Goal: Transaction & Acquisition: Purchase product/service

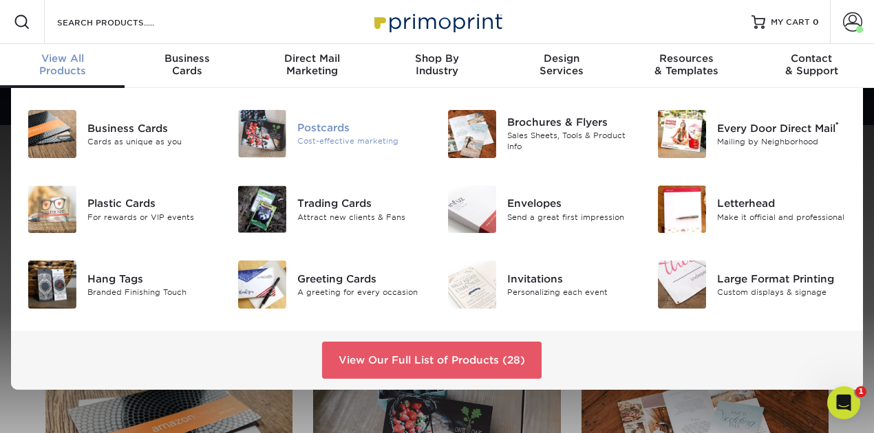
click at [319, 138] on div "Cost-effective marketing" at bounding box center [361, 142] width 129 height 12
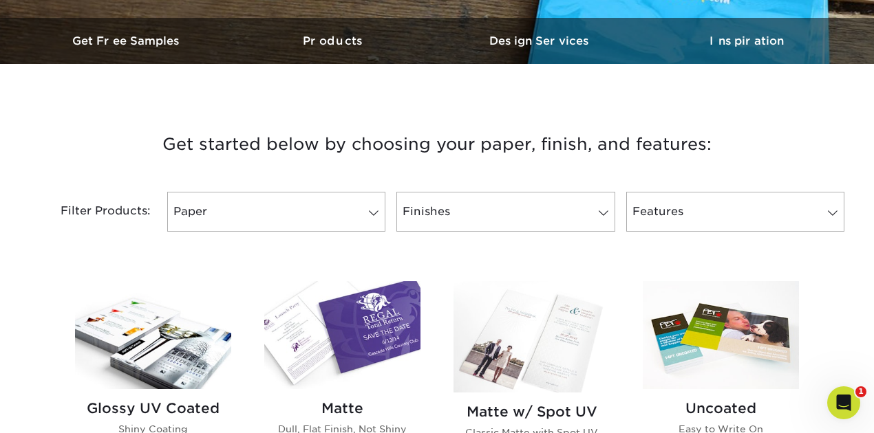
scroll to position [458, 0]
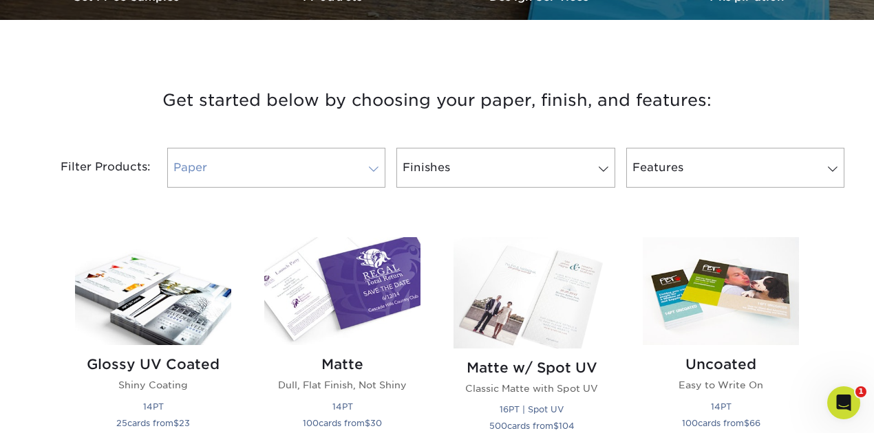
click at [253, 172] on link "Paper" at bounding box center [276, 168] width 218 height 40
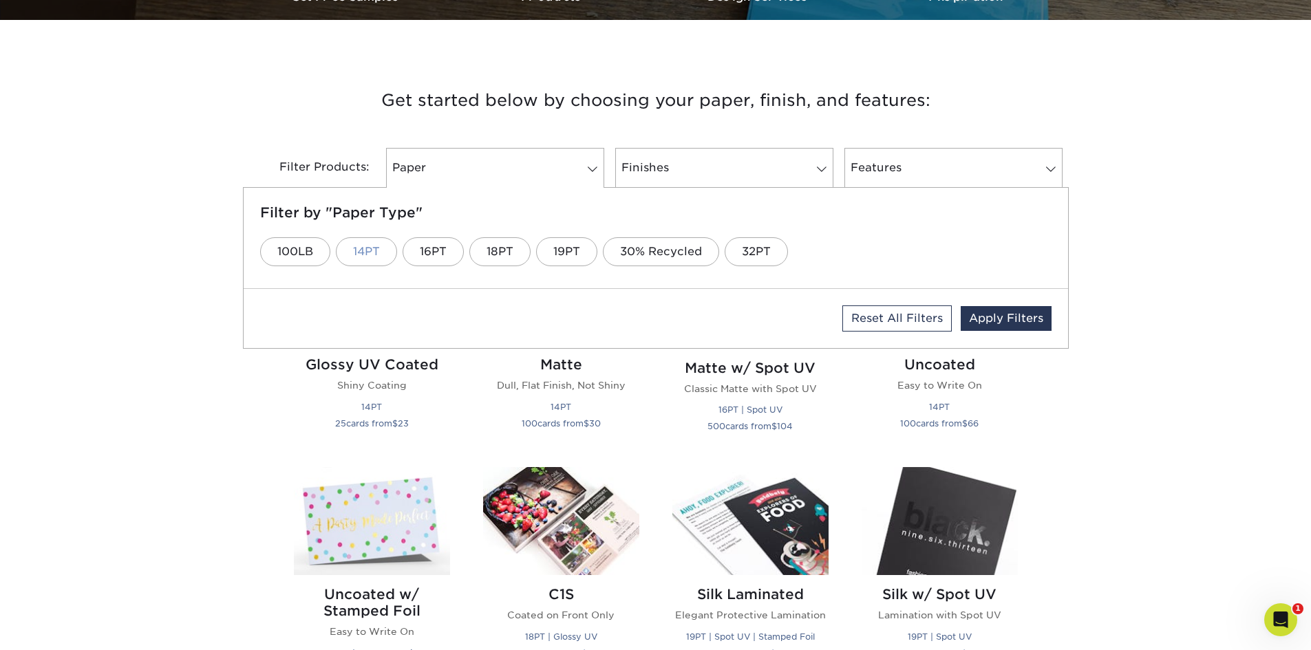
click at [361, 257] on link "14PT" at bounding box center [366, 251] width 61 height 29
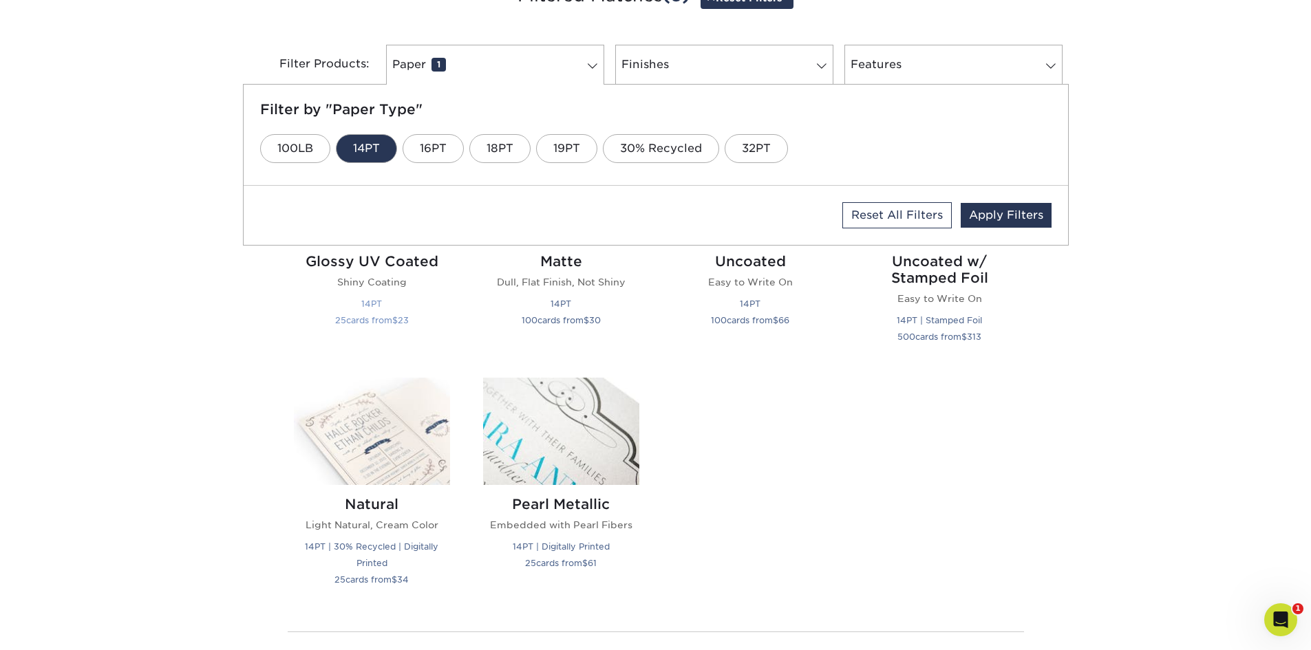
scroll to position [596, 0]
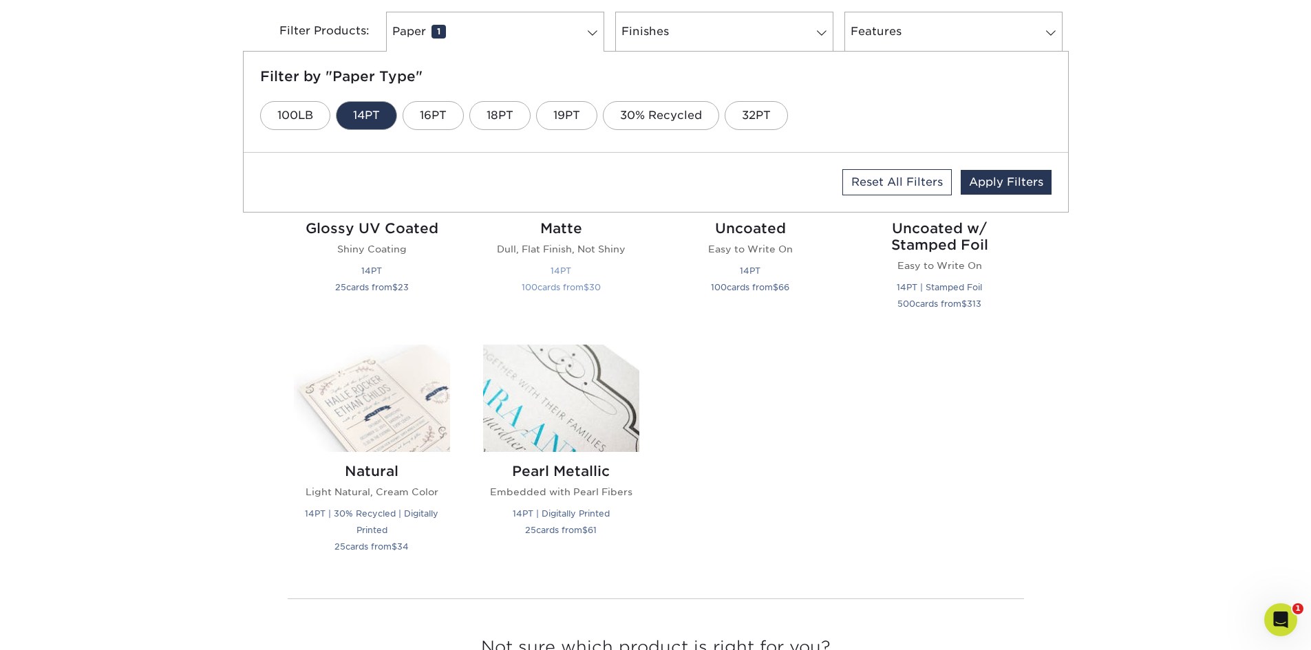
click at [569, 251] on p "Dull, Flat Finish, Not Shiny" at bounding box center [561, 249] width 156 height 14
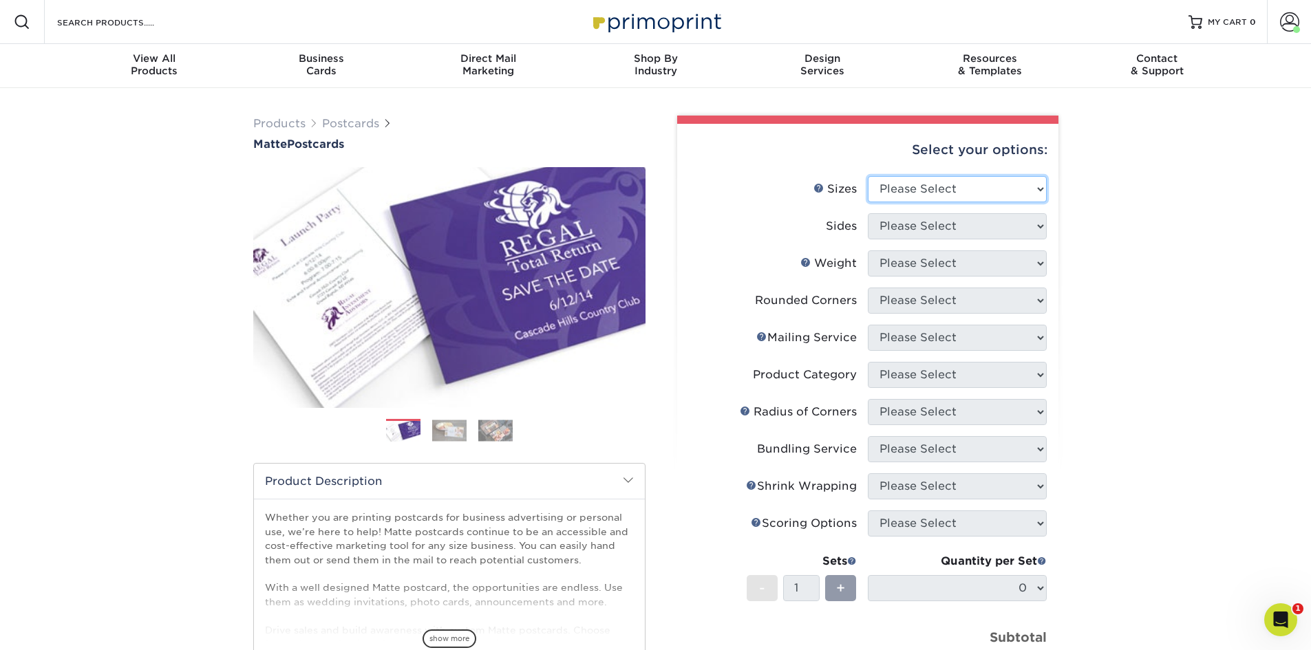
click at [928, 182] on select "Please Select 1.5" x 7" 2" x 4" 2" x 6" 2" x 7" 2" x 8" 2.12" x 5.5" 2.125" x 5…" at bounding box center [957, 189] width 179 height 26
select select "4.00x6.00"
click at [868, 176] on select "Please Select 1.5" x 7" 2" x 4" 2" x 6" 2" x 7" 2" x 8" 2.12" x 5.5" 2.125" x 5…" at bounding box center [957, 189] width 179 height 26
click at [906, 226] on select "Please Select Print Both Sides Print Front Only" at bounding box center [957, 226] width 179 height 26
select select "32d3c223-f82c-492b-b915-ba065a00862f"
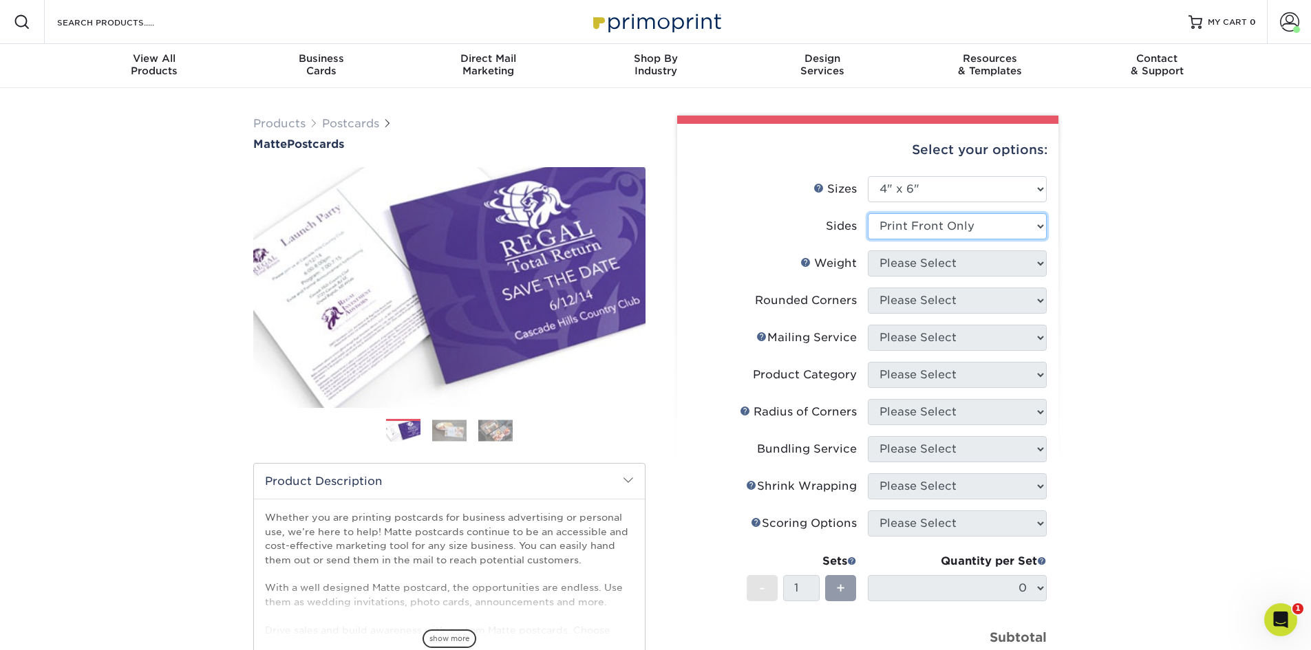
click at [868, 213] on select "Please Select Print Both Sides Print Front Only" at bounding box center [957, 226] width 179 height 26
click at [909, 264] on select "Please Select 16PT 14PT" at bounding box center [957, 263] width 179 height 26
select select "14PT"
click at [868, 250] on select "Please Select 16PT 14PT" at bounding box center [957, 263] width 179 height 26
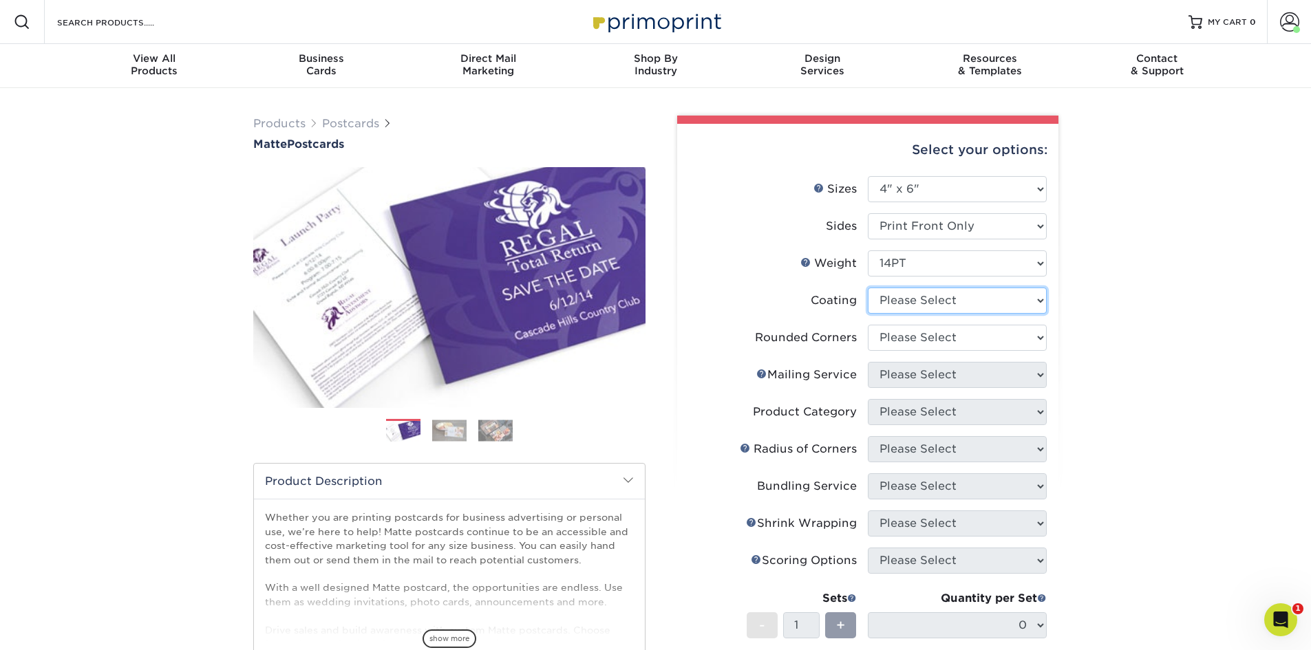
click at [904, 301] on select at bounding box center [957, 301] width 179 height 26
select select "121bb7b5-3b4d-429f-bd8d-bbf80e953313"
click at [868, 288] on select at bounding box center [957, 301] width 179 height 26
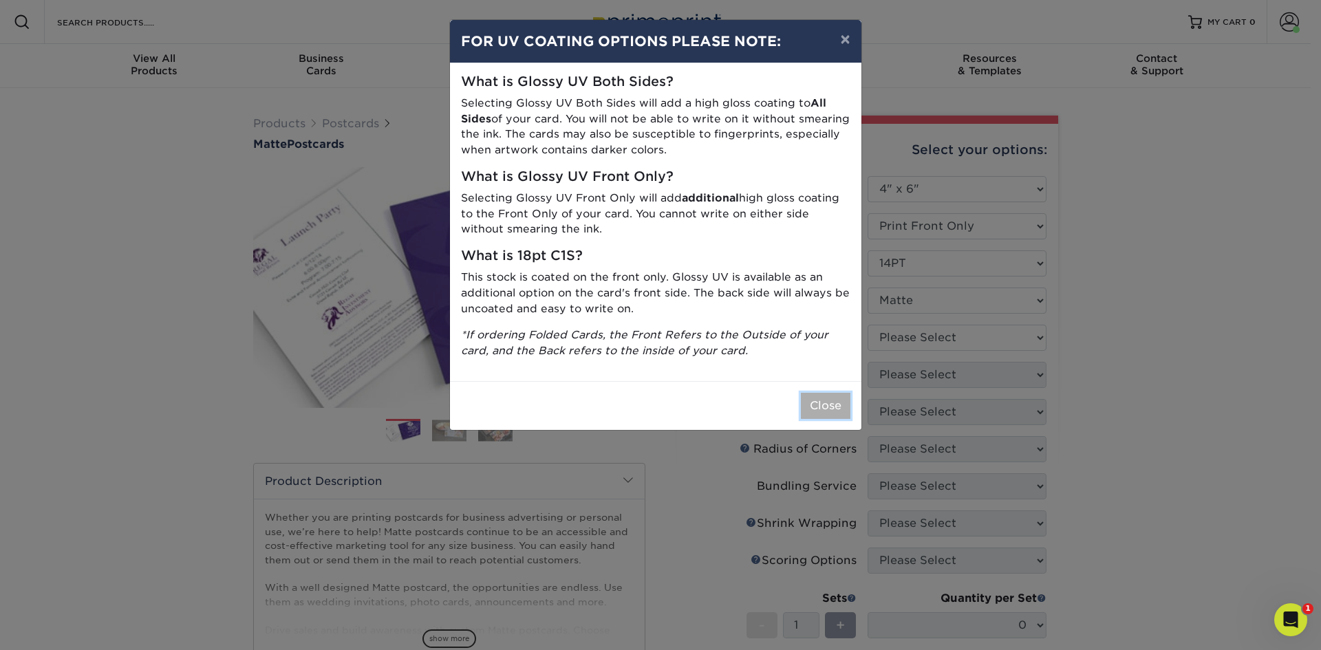
click at [821, 403] on button "Close" at bounding box center [826, 406] width 50 height 26
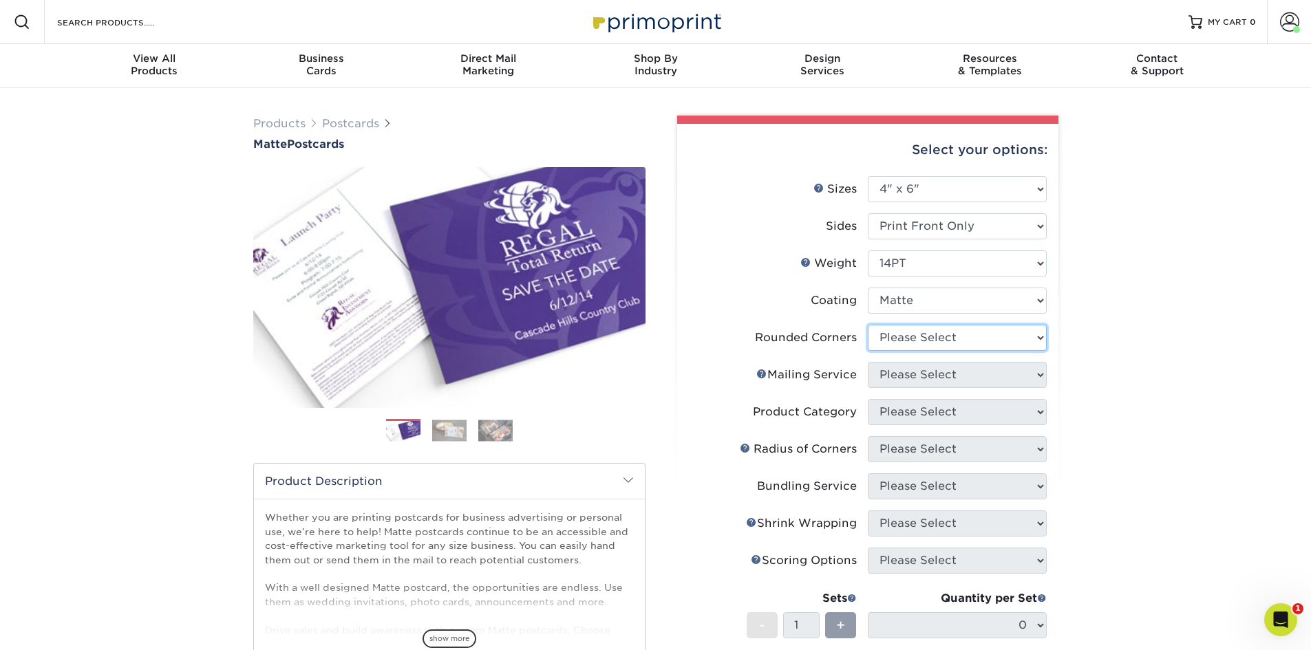
click at [910, 335] on select "Please Select Yes - Round 4 Corners No" at bounding box center [957, 338] width 179 height 26
select select "0"
click at [868, 325] on select "Please Select Yes - Round 4 Corners No" at bounding box center [957, 338] width 179 height 26
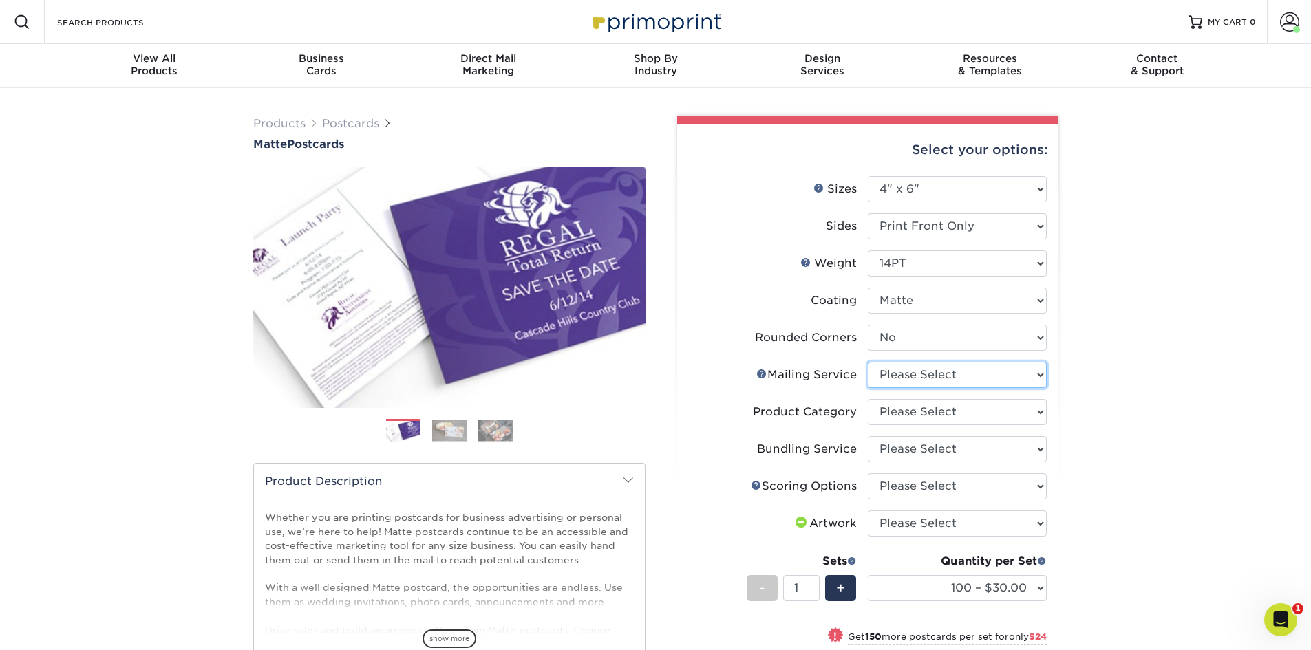
click at [900, 372] on select "Please Select No Direct Mailing Service No, I will mail/stamp/imprint Direct Ma…" at bounding box center [957, 375] width 179 height 26
select select "3e5e9bdd-d78a-4c28-a41d-fe1407925ca6"
click at [868, 362] on select "Please Select No Direct Mailing Service No, I will mail/stamp/imprint Direct Ma…" at bounding box center [957, 375] width 179 height 26
click at [900, 409] on select "Please Select Postcards" at bounding box center [957, 412] width 179 height 26
select select "9b7272e0-d6c8-4c3c-8e97-d3a1bcdab858"
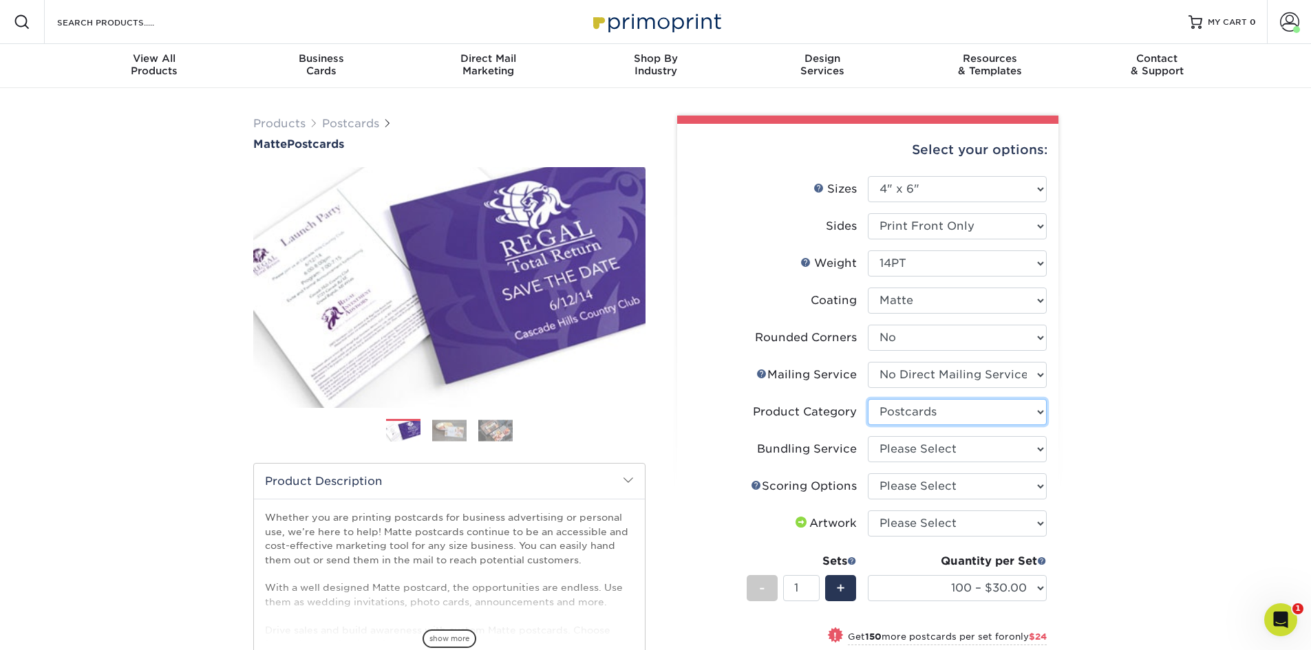
click at [868, 399] on select "Please Select Postcards" at bounding box center [957, 412] width 179 height 26
click at [905, 449] on select "Please Select No Bundling Services Yes, Bundles of 50 (+2 Days) Yes, Bundles of…" at bounding box center [957, 449] width 179 height 26
select select "58689abb-25c0-461c-a4c3-a80b627d6649"
click at [868, 436] on select "Please Select No Bundling Services Yes, Bundles of 50 (+2 Days) Yes, Bundles of…" at bounding box center [957, 449] width 179 height 26
click at [906, 484] on select "Please Select No Scoring One Score" at bounding box center [957, 486] width 179 height 26
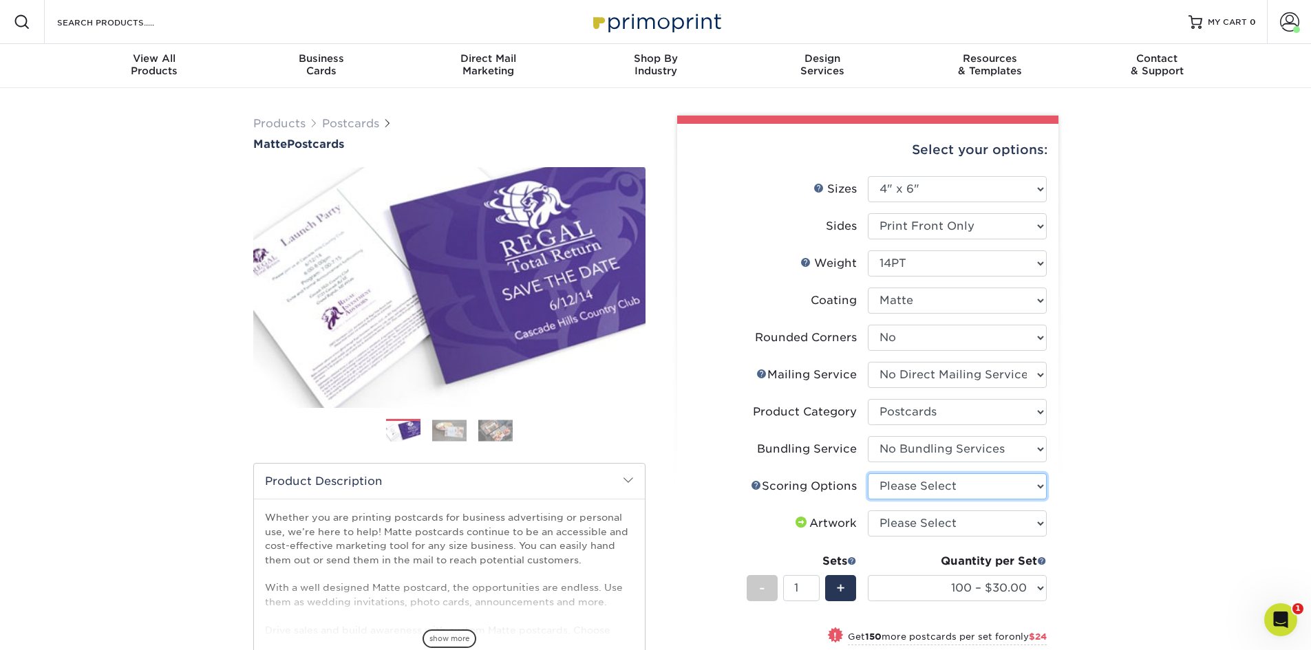
select select "16ebe401-5398-422d-8cb0-f3adbb82deb5"
click at [868, 473] on select "Please Select No Scoring One Score" at bounding box center [957, 486] width 179 height 26
click at [910, 526] on select "Please Select I will upload files I need a design - $150" at bounding box center [957, 524] width 179 height 26
select select "upload"
click at [868, 511] on select "Please Select I will upload files I need a design - $150" at bounding box center [957, 524] width 179 height 26
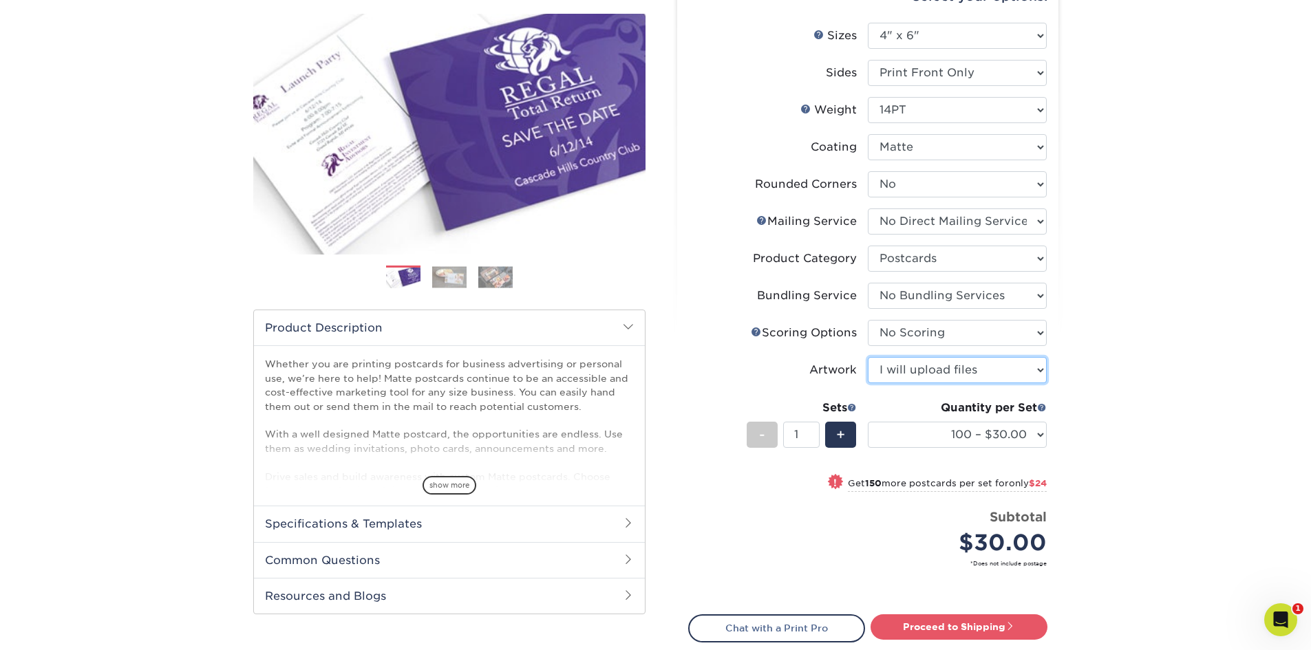
scroll to position [206, 0]
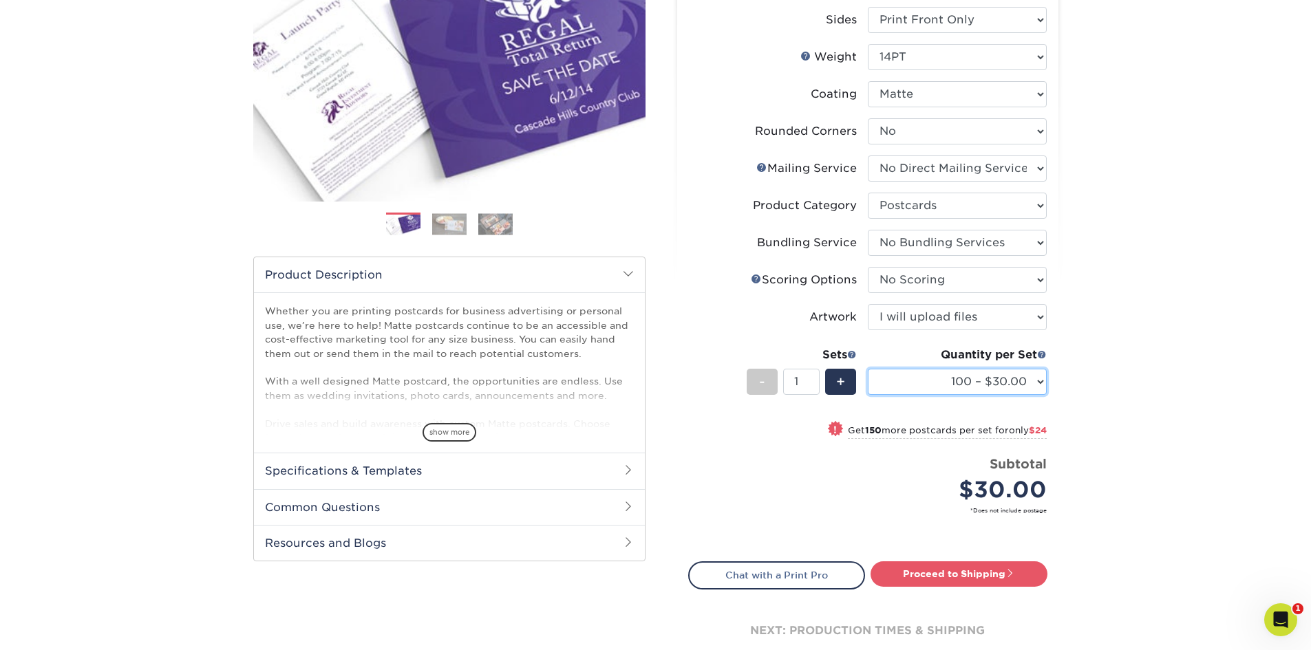
click at [1000, 381] on select "100 – $30.00 250 – $54.00 500 – $64.00 1000 – $73.00 2500 – $149.00 5000 – $222…" at bounding box center [957, 382] width 179 height 26
select select "500 – $64.00"
click at [868, 369] on select "100 – $30.00 250 – $54.00 500 – $64.00 1000 – $73.00 2500 – $149.00 5000 – $222…" at bounding box center [957, 382] width 179 height 26
